Goal: Obtain resource: Download file/media

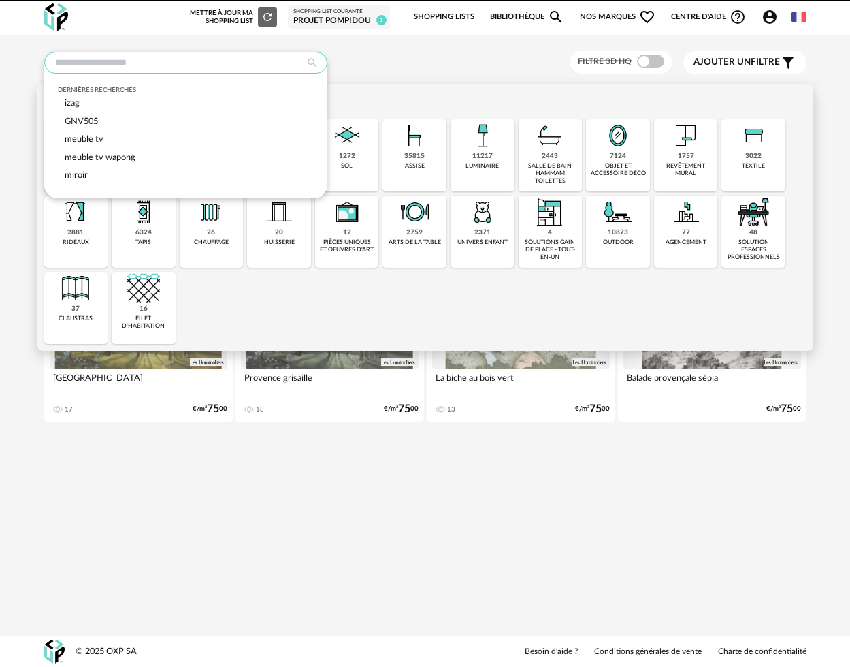
click at [131, 64] on input "text" at bounding box center [185, 63] width 283 height 22
click at [71, 103] on span "izag" at bounding box center [72, 103] width 15 height 8
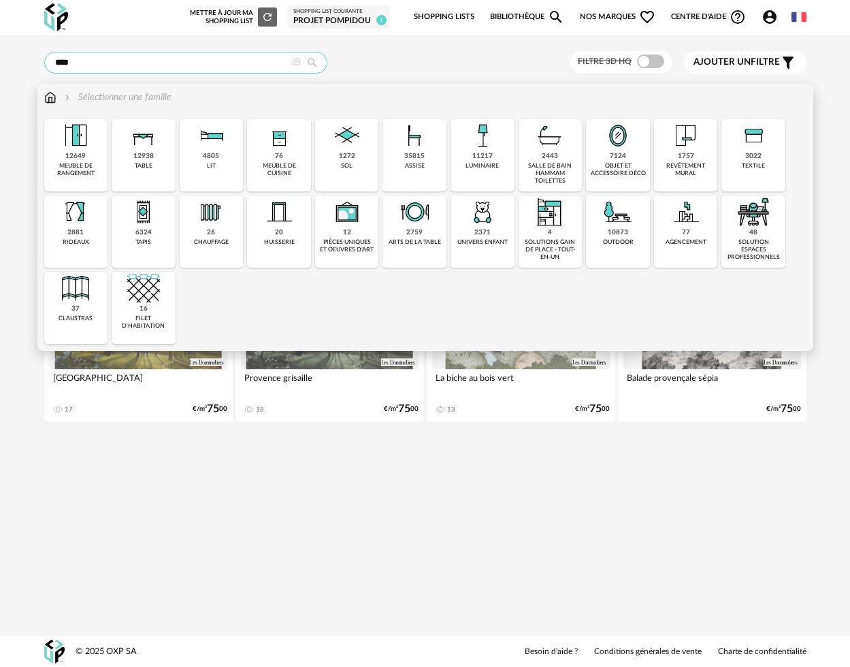
type input "****"
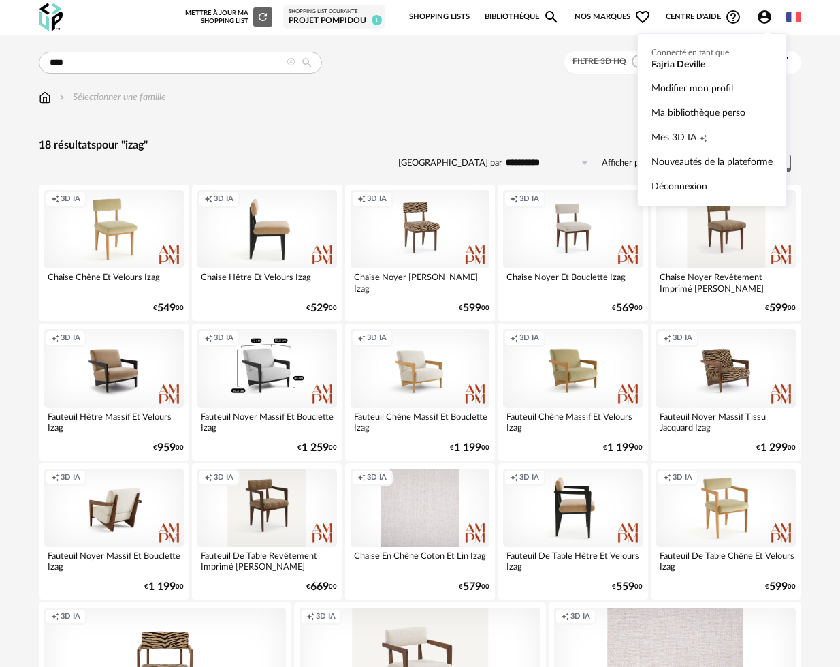
click at [766, 16] on icon "Account Circle icon" at bounding box center [765, 17] width 14 height 14
click at [672, 142] on span "Mes 3D IA" at bounding box center [674, 137] width 45 height 25
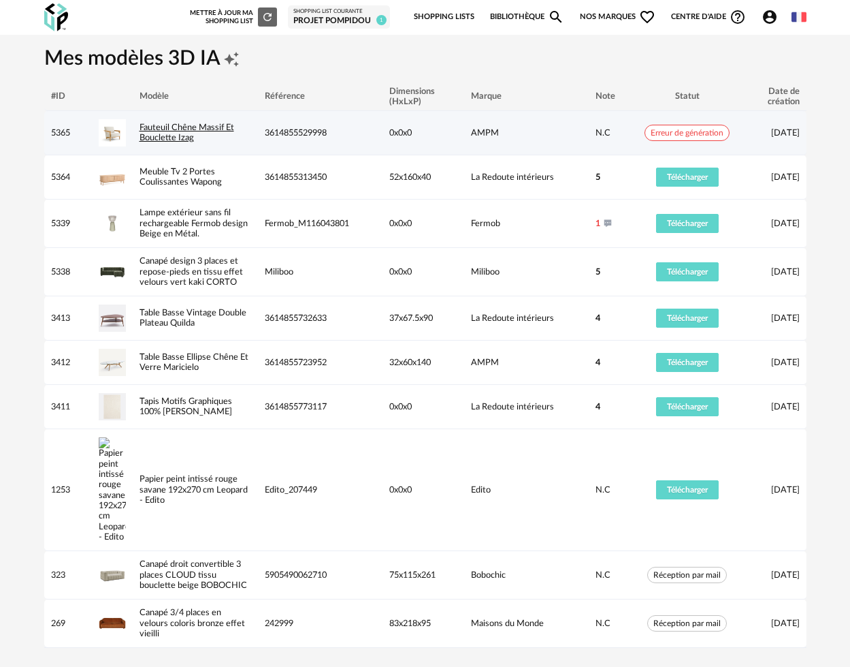
click at [156, 130] on link "Fauteuil Chêne Massif Et Bouclette Izag" at bounding box center [187, 132] width 95 height 18
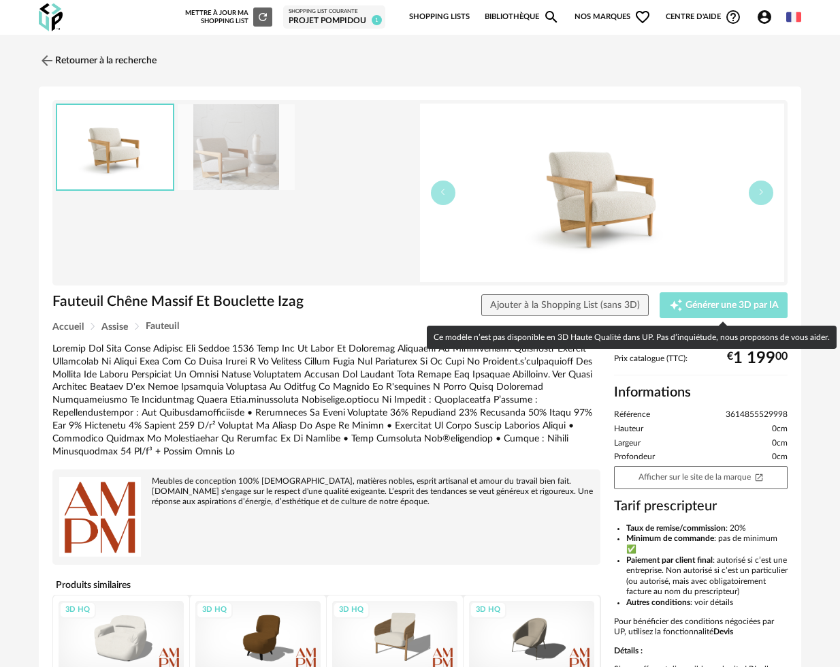
click at [691, 300] on span "Générer une 3D par IA" at bounding box center [732, 305] width 93 height 10
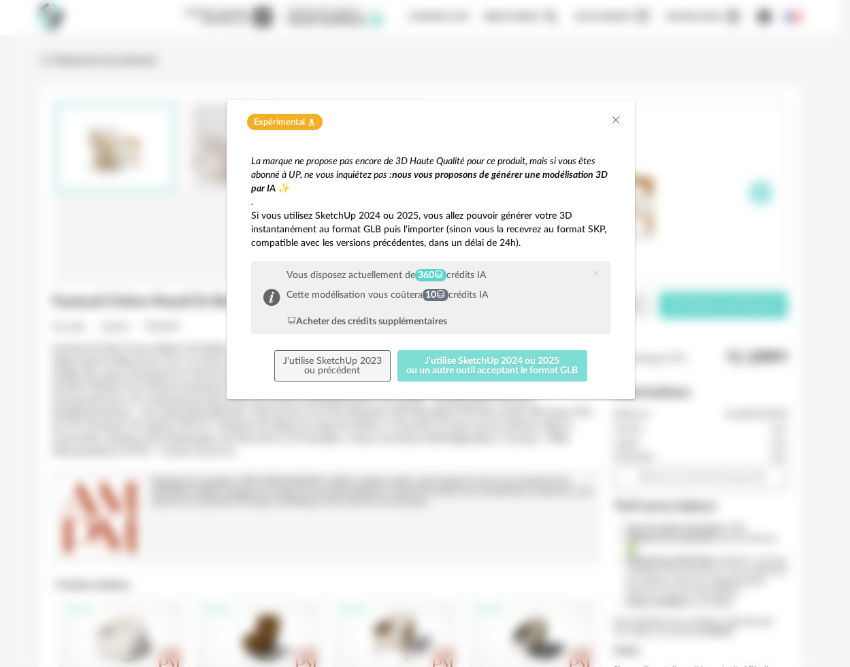
click at [537, 365] on button "J'utilise SketchUp 2024 ou 2025 ou un autre outil acceptant le format GLB" at bounding box center [493, 365] width 190 height 31
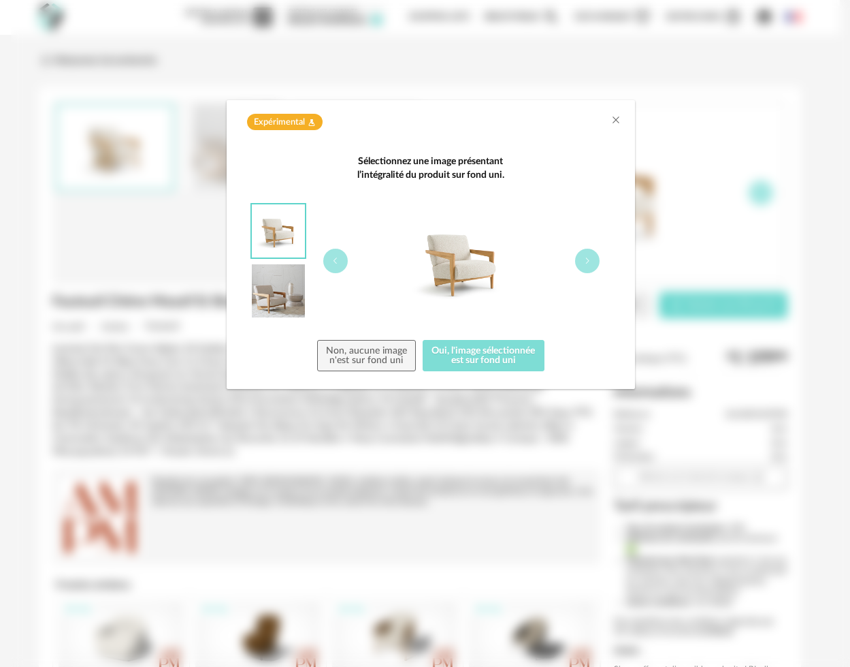
click at [490, 357] on button "Oui, l'image sélectionnée est sur fond uni" at bounding box center [484, 355] width 122 height 31
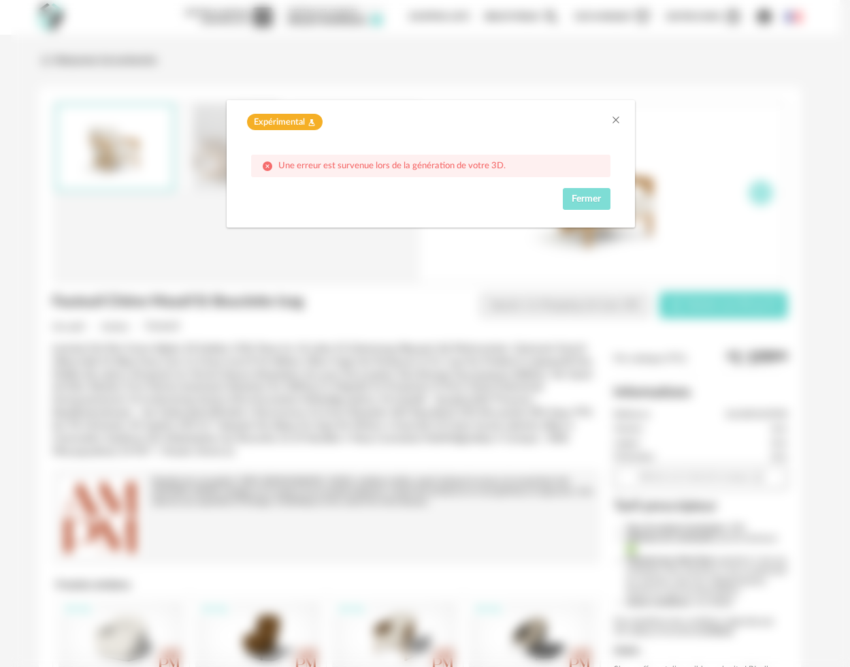
click at [595, 195] on span "Fermer" at bounding box center [586, 199] width 29 height 10
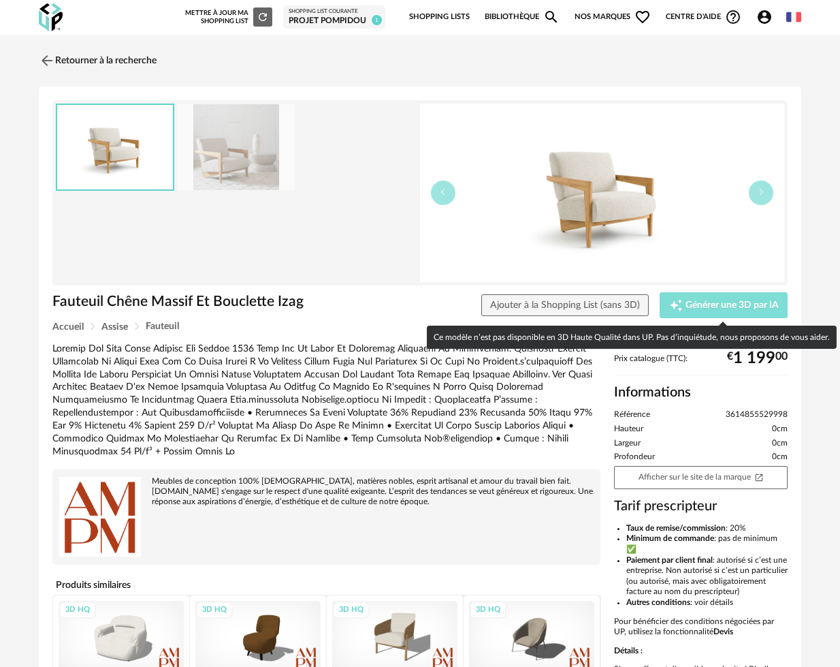
click at [737, 302] on span "Générer une 3D par IA" at bounding box center [732, 305] width 93 height 10
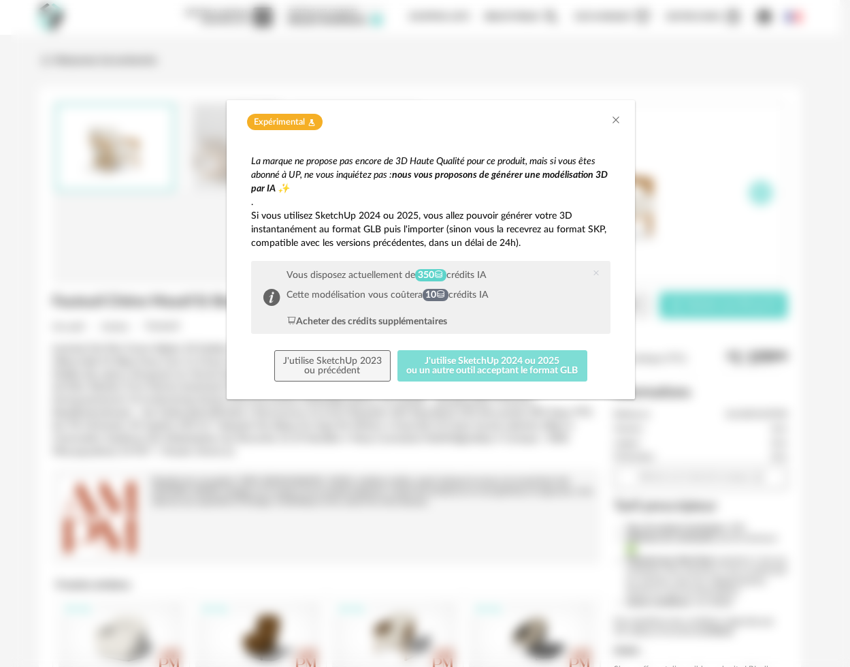
click at [511, 366] on button "J'utilise SketchUp 2024 ou 2025 ou un autre outil acceptant le format GLB" at bounding box center [493, 365] width 190 height 31
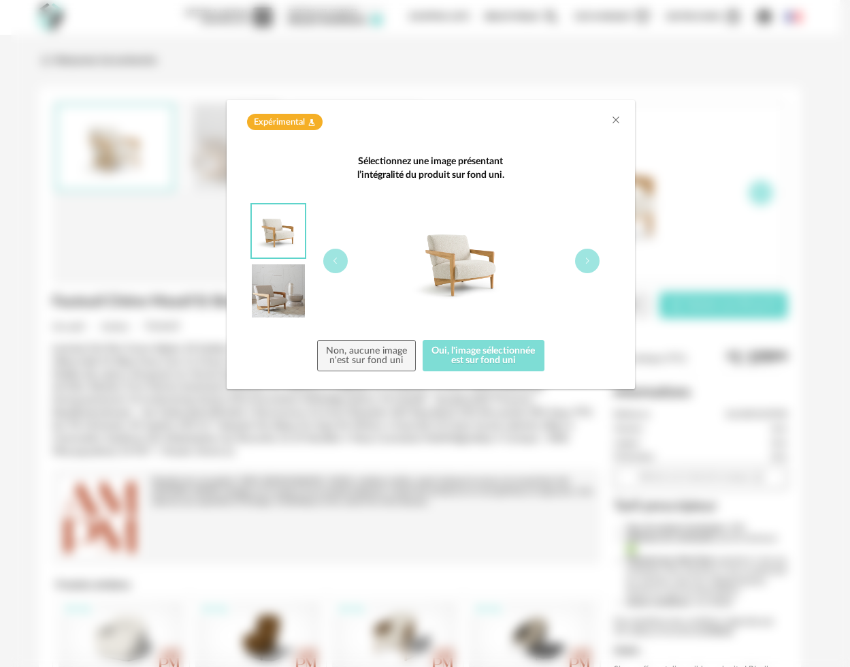
click at [472, 351] on button "Oui, l'image sélectionnée est sur fond uni" at bounding box center [484, 355] width 122 height 31
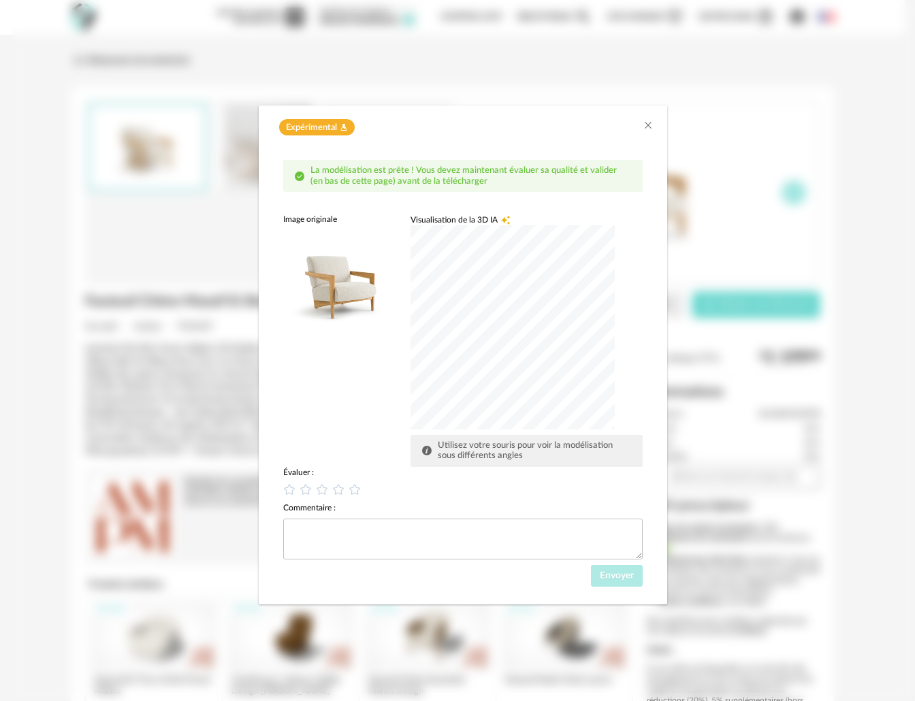
click at [549, 408] on div "dialog" at bounding box center [513, 327] width 204 height 204
click at [475, 328] on div "dialog" at bounding box center [513, 327] width 204 height 204
click at [289, 489] on icon "dialog" at bounding box center [290, 490] width 14 height 14
click at [612, 576] on span "Envoyer" at bounding box center [617, 576] width 34 height 10
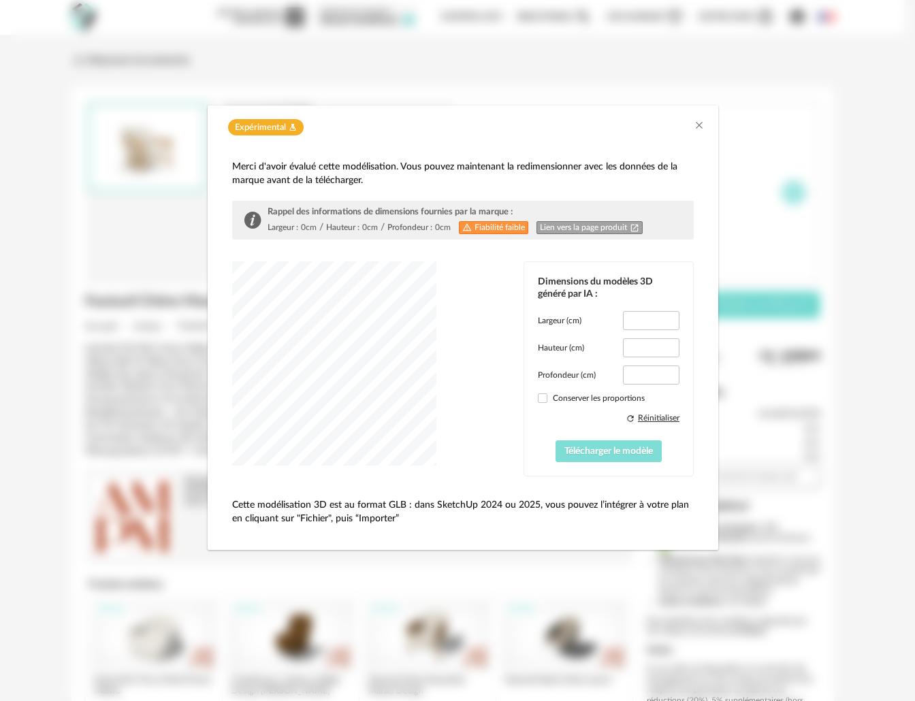
click at [581, 453] on span "Télécharger le modèle" at bounding box center [608, 452] width 89 height 10
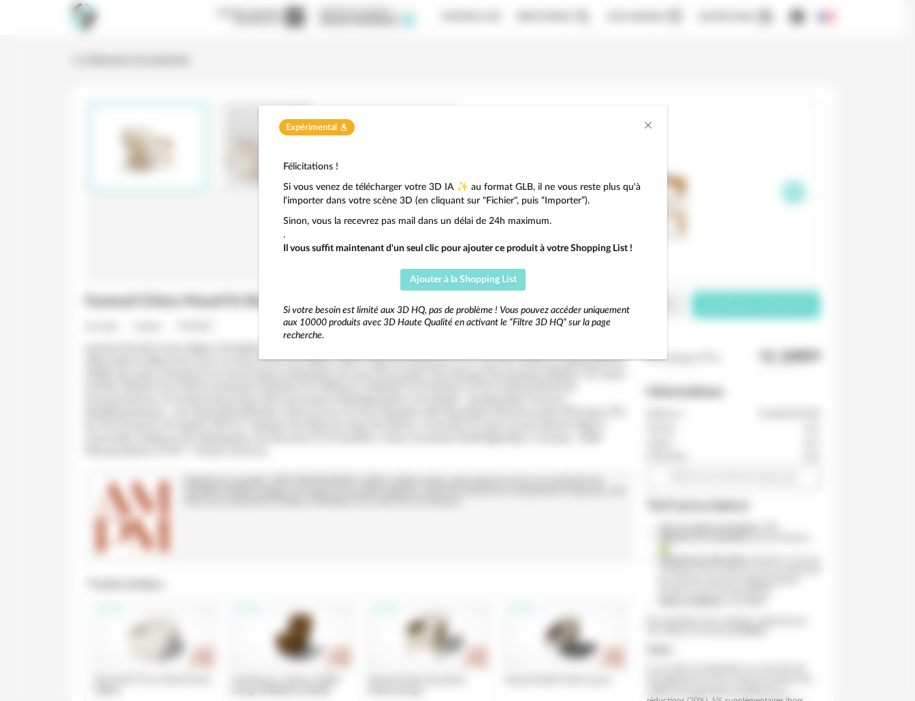
click at [475, 279] on span "Ajouter à la Shopping List" at bounding box center [463, 280] width 107 height 10
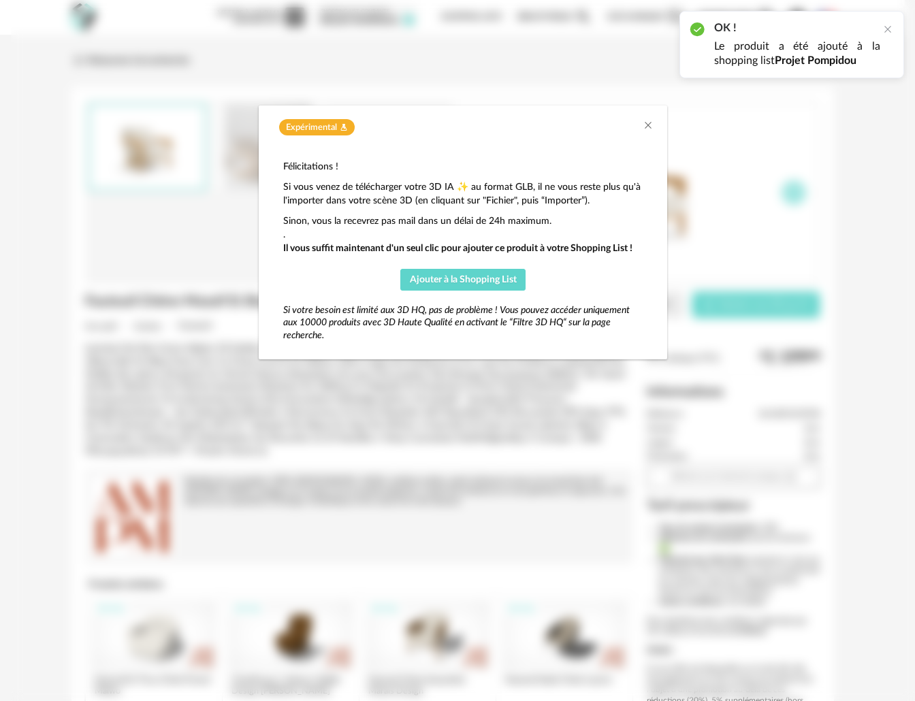
drag, startPoint x: 890, startPoint y: 31, endPoint x: 737, endPoint y: 144, distance: 190.4
click at [850, 31] on div at bounding box center [887, 29] width 11 height 11
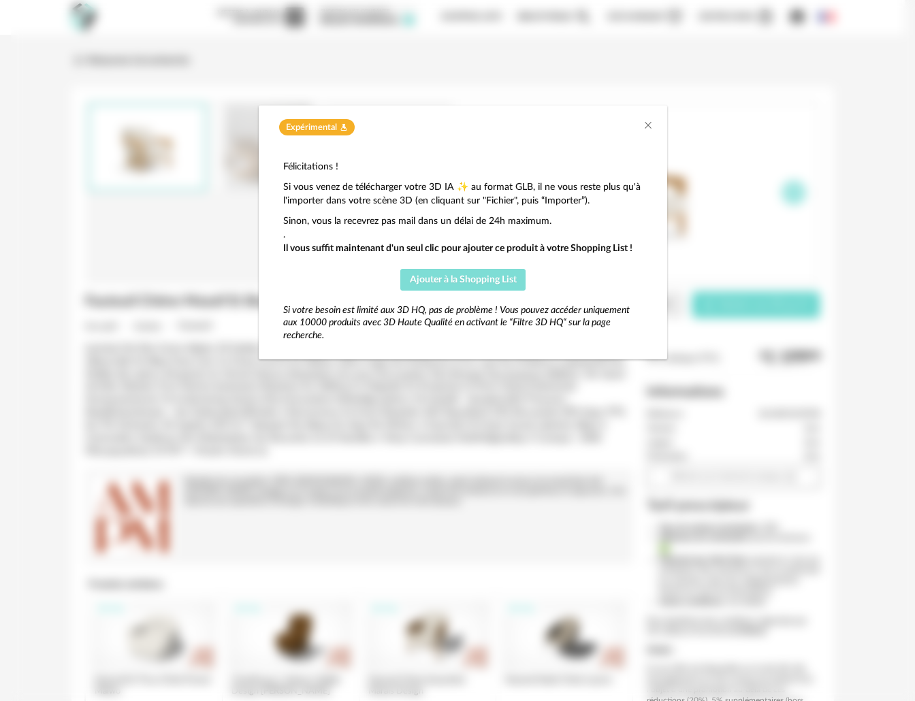
click at [471, 277] on span "Ajouter à la Shopping List" at bounding box center [463, 280] width 107 height 10
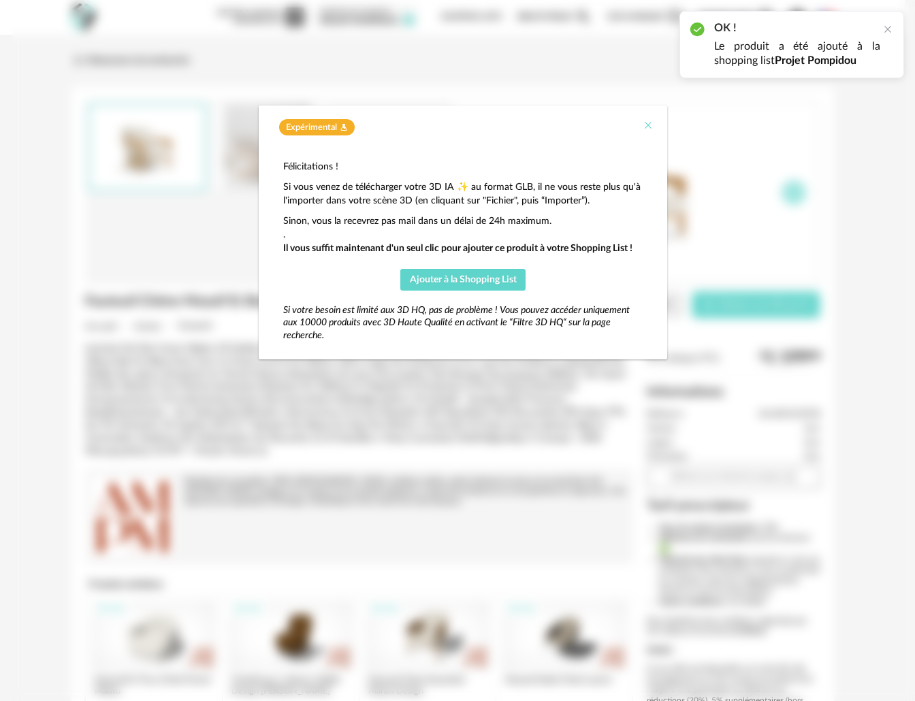
click at [651, 125] on icon "Close" at bounding box center [648, 125] width 11 height 11
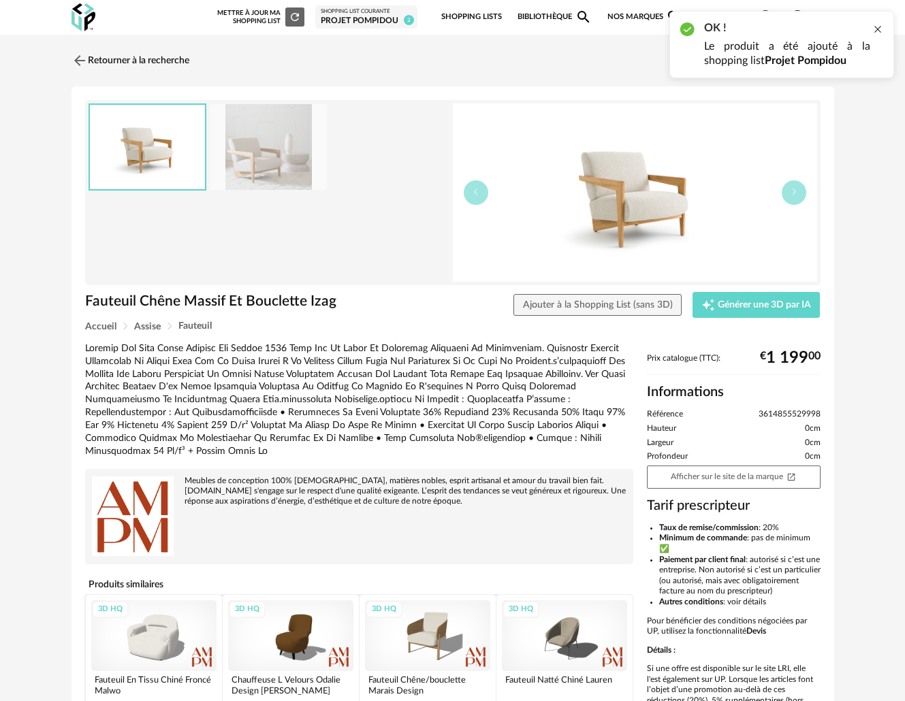
click at [850, 28] on div at bounding box center [877, 29] width 11 height 11
click at [470, 14] on link "Shopping Lists" at bounding box center [471, 17] width 61 height 29
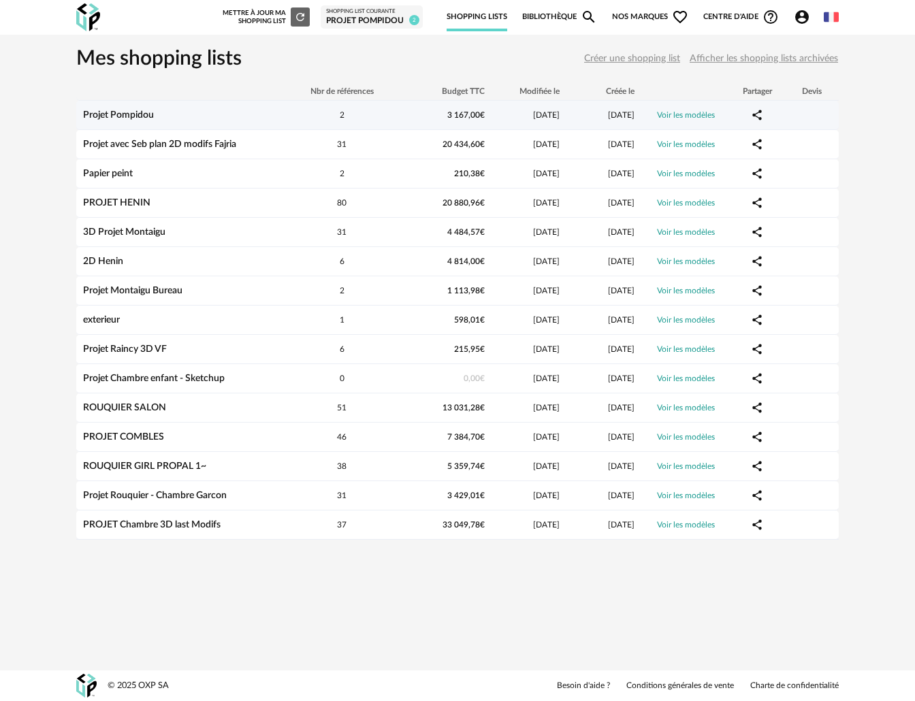
click at [129, 118] on link "Projet Pompidou" at bounding box center [118, 115] width 71 height 10
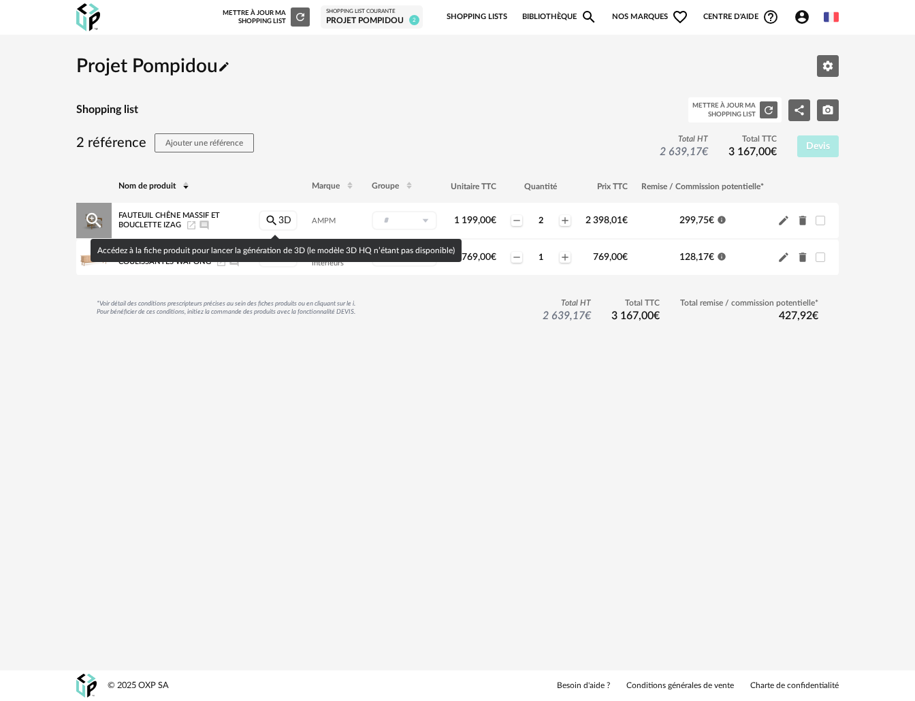
click at [270, 216] on icon "Magnify icon" at bounding box center [272, 221] width 14 height 14
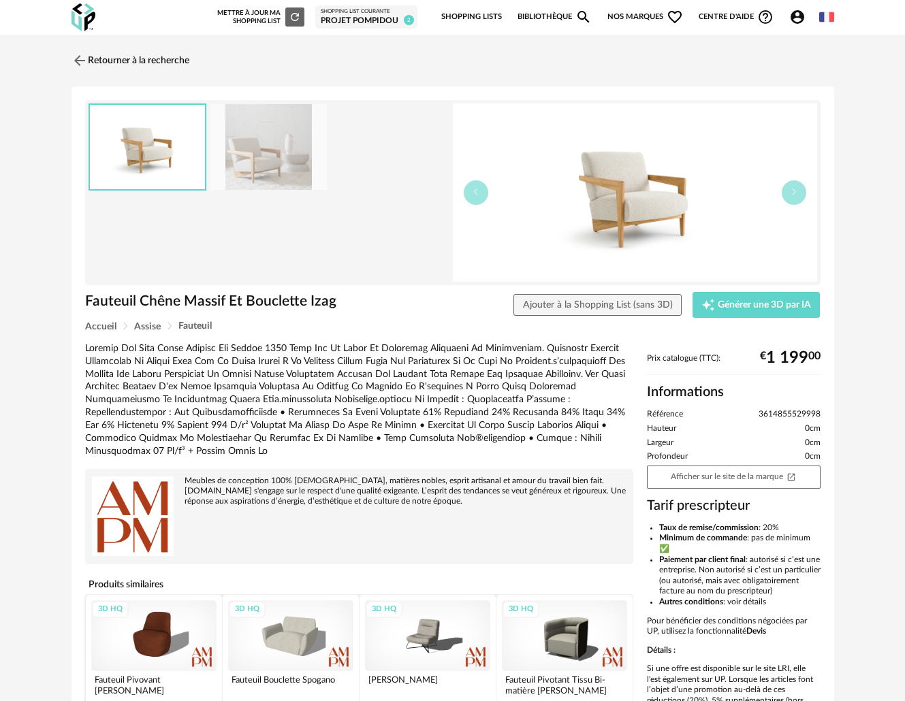
click at [618, 210] on img at bounding box center [635, 192] width 364 height 178
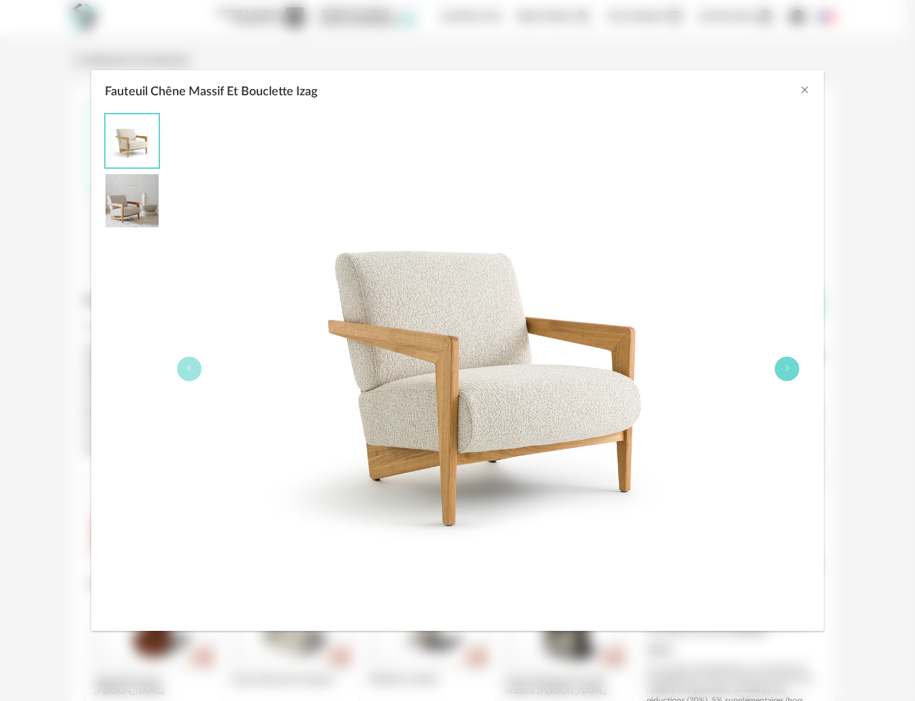
click at [785, 368] on icon "Fauteuil Chêne Massif Et Bouclette Izag" at bounding box center [787, 368] width 8 height 8
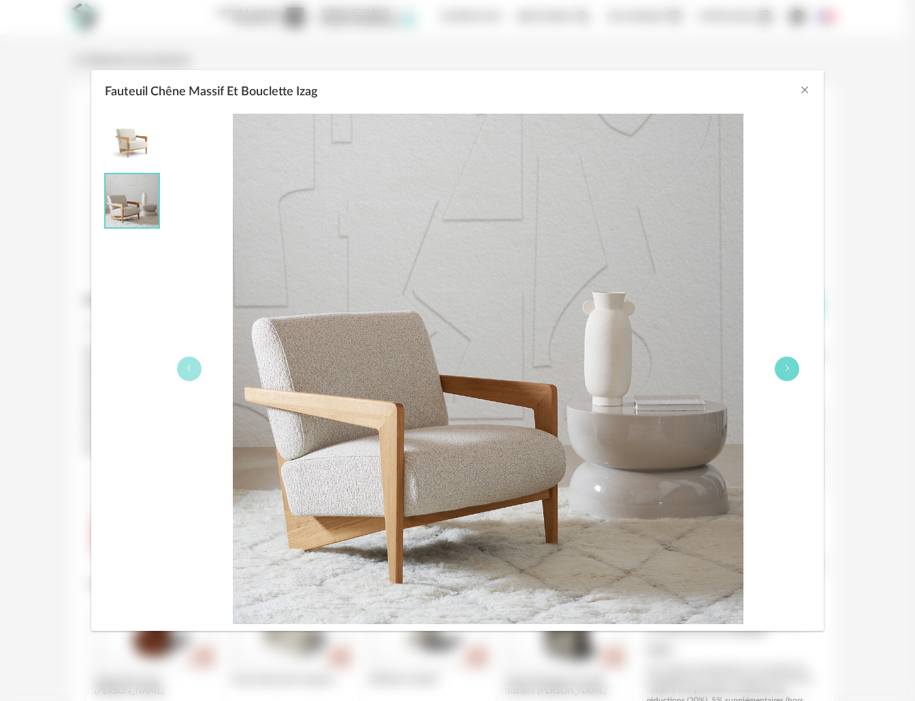
click at [785, 368] on icon "Fauteuil Chêne Massif Et Bouclette Izag" at bounding box center [787, 368] width 8 height 8
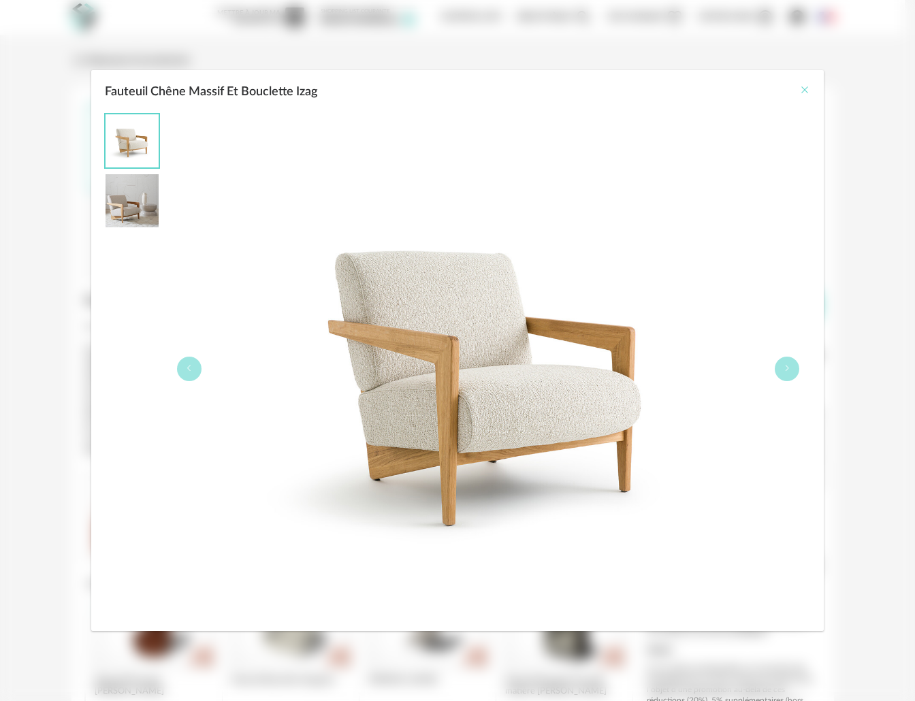
drag, startPoint x: 801, startPoint y: 87, endPoint x: 793, endPoint y: 90, distance: 8.6
click at [801, 88] on icon "Close" at bounding box center [804, 89] width 11 height 11
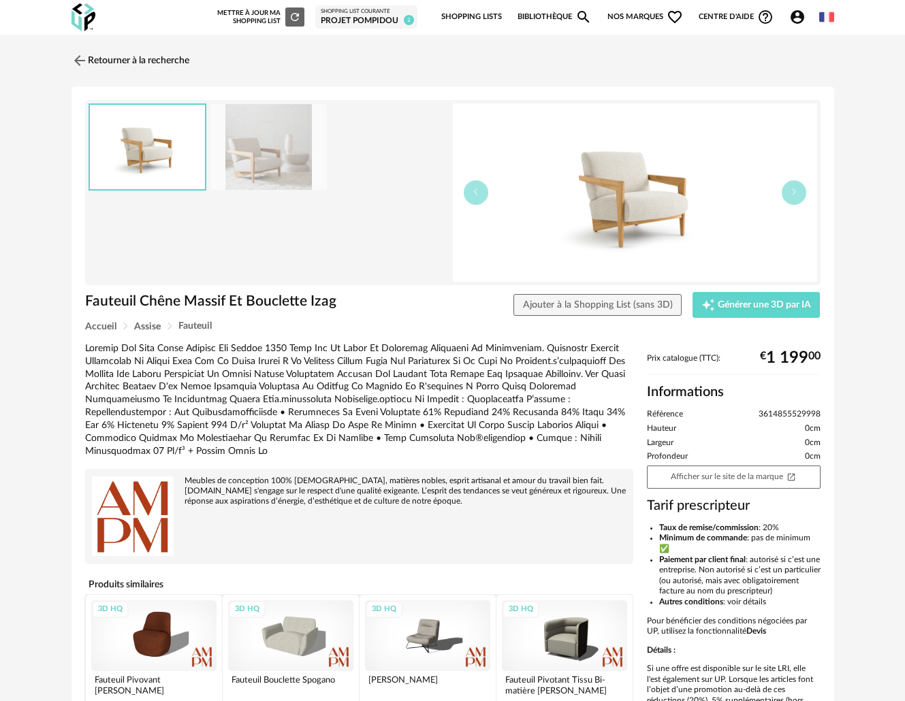
click at [207, 302] on h1 "Fauteuil Chêne Massif Et Bouclette Izag" at bounding box center [234, 301] width 298 height 18
copy div "Fauteuil Chêne Massif Et Bouclette Izag Ajouter à la Shopping List (sans 3D) Cr…"
click at [668, 199] on img at bounding box center [635, 192] width 364 height 178
